Goal: Find contact information: Find contact information

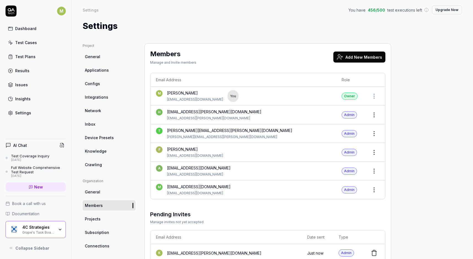
scroll to position [9, 0]
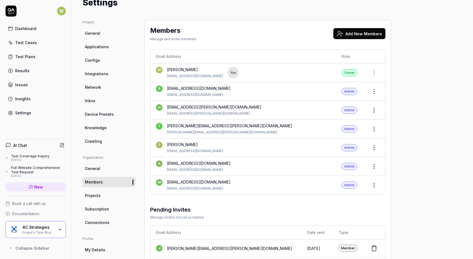
scroll to position [22, 0]
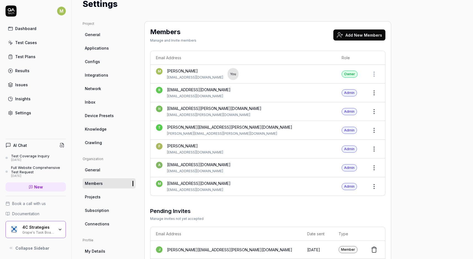
click at [180, 89] on div "[EMAIL_ADDRESS][DOMAIN_NAME]" at bounding box center [199, 90] width 64 height 6
click at [406, 90] on div "Project General Applications Configs Integrations Network Inbox Device Presets …" at bounding box center [272, 187] width 379 height 333
click at [373, 88] on html "M Dashboard Test Cases Test Plans Results Issues Insights Settings AI Chat Test…" at bounding box center [236, 129] width 473 height 259
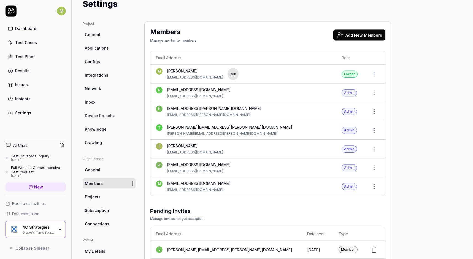
click at [433, 72] on html "M Dashboard Test Cases Test Plans Results Issues Insights Settings AI Chat Test…" at bounding box center [236, 129] width 473 height 259
click at [413, 85] on div "Project General Applications Configs Integrations Network Inbox Device Presets …" at bounding box center [272, 187] width 379 height 333
drag, startPoint x: 201, startPoint y: 89, endPoint x: 177, endPoint y: 90, distance: 24.2
click at [177, 90] on div "r reg@doxlife.com reg@doxlife.com" at bounding box center [243, 93] width 175 height 12
copy div "doxlife.com"
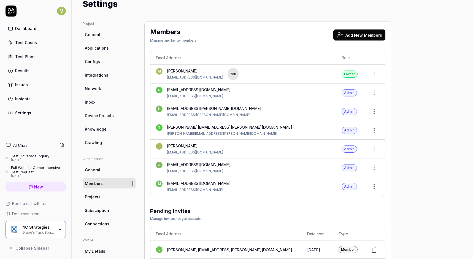
click at [403, 87] on div "Project General Applications Configs Integrations Network Inbox Device Presets …" at bounding box center [272, 187] width 379 height 333
click at [95, 101] on link "Inbox" at bounding box center [109, 102] width 53 height 10
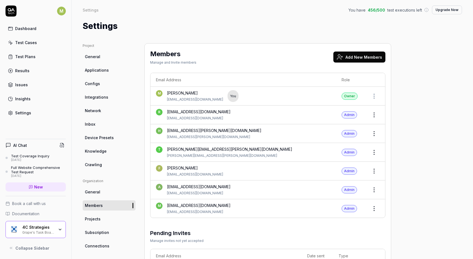
click at [417, 108] on div "Project General Applications Configs Integrations Network Inbox Device Presets …" at bounding box center [272, 209] width 379 height 333
drag, startPoint x: 198, startPoint y: 110, endPoint x: 165, endPoint y: 111, distance: 32.5
click at [165, 111] on div "r reg@doxlife.com reg@doxlife.com" at bounding box center [243, 115] width 175 height 12
copy div "[EMAIL_ADDRESS][DOMAIN_NAME]"
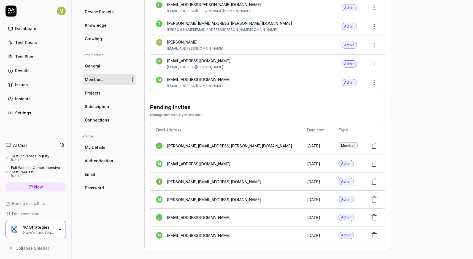
scroll to position [126, 0]
click at [98, 146] on span "My Details" at bounding box center [95, 148] width 20 height 6
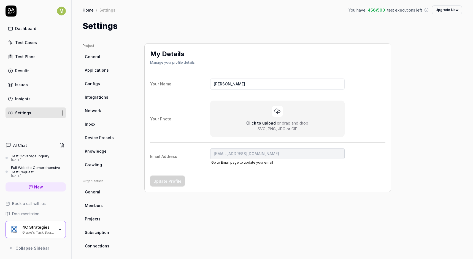
click at [278, 30] on div "Settings" at bounding box center [272, 26] width 379 height 12
click at [170, 226] on div "My Details Manage your profile details Your Name Mattias Altin Your Photo Click…" at bounding box center [267, 180] width 247 height 275
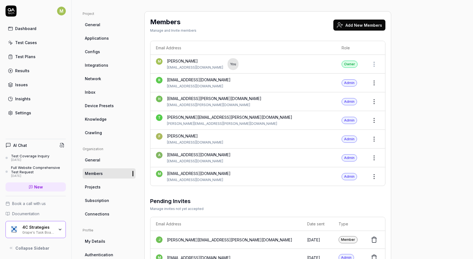
scroll to position [31, 0]
